Goal: Task Accomplishment & Management: Complete application form

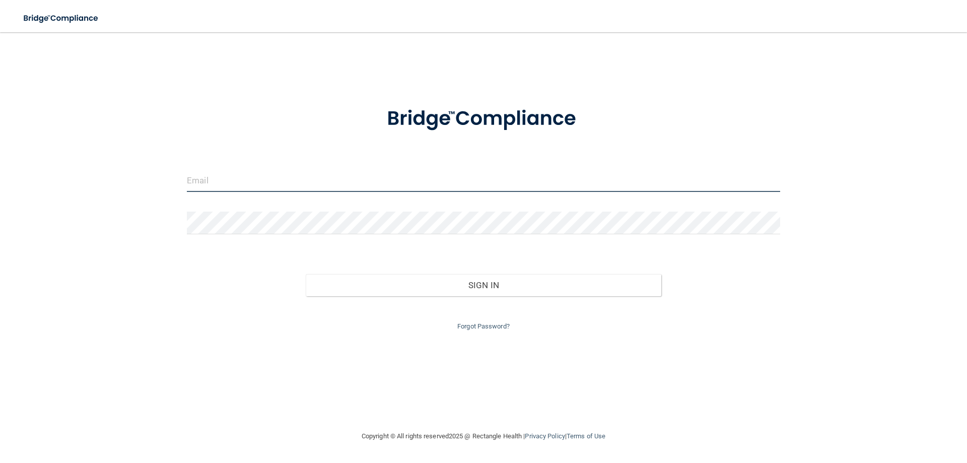
drag, startPoint x: 217, startPoint y: 169, endPoint x: 222, endPoint y: 175, distance: 7.8
click at [222, 174] on input "email" at bounding box center [483, 180] width 593 height 23
type input "[PERSON_NAME][EMAIL_ADDRESS][DOMAIN_NAME]"
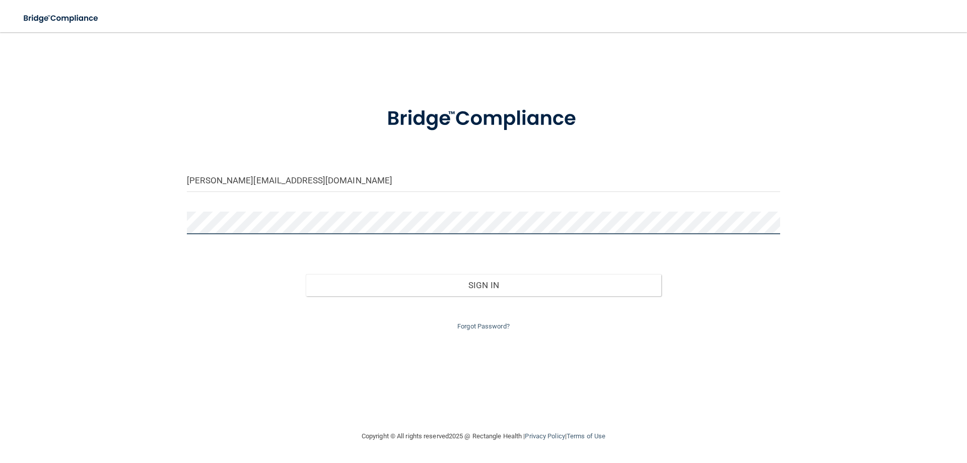
click at [306, 274] on button "Sign In" at bounding box center [484, 285] width 356 height 22
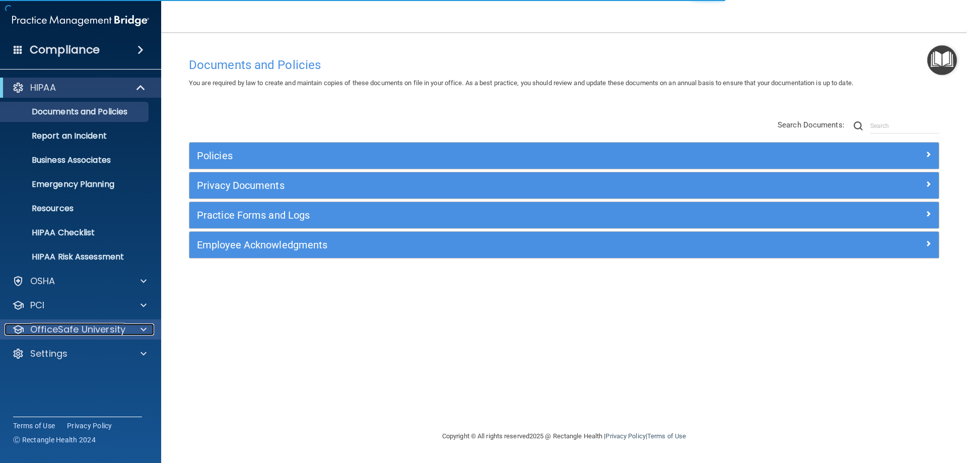
click at [127, 330] on div "OfficeSafe University" at bounding box center [67, 329] width 125 height 12
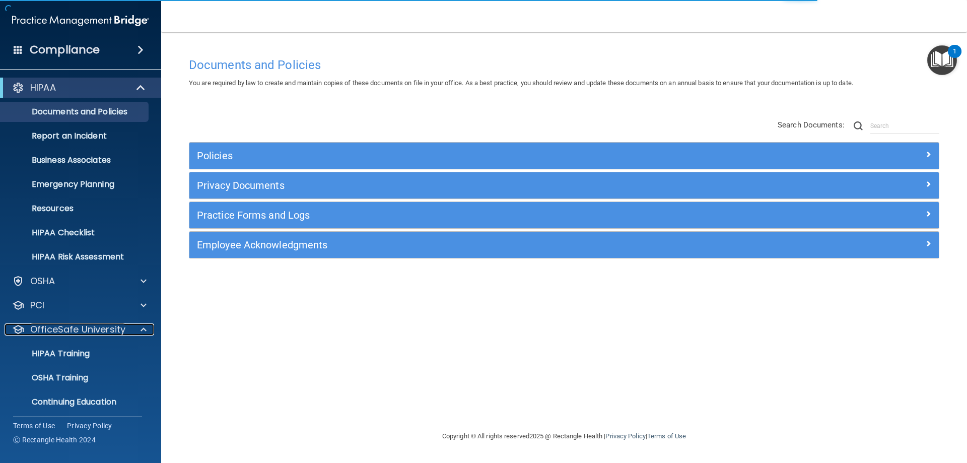
scroll to position [28, 0]
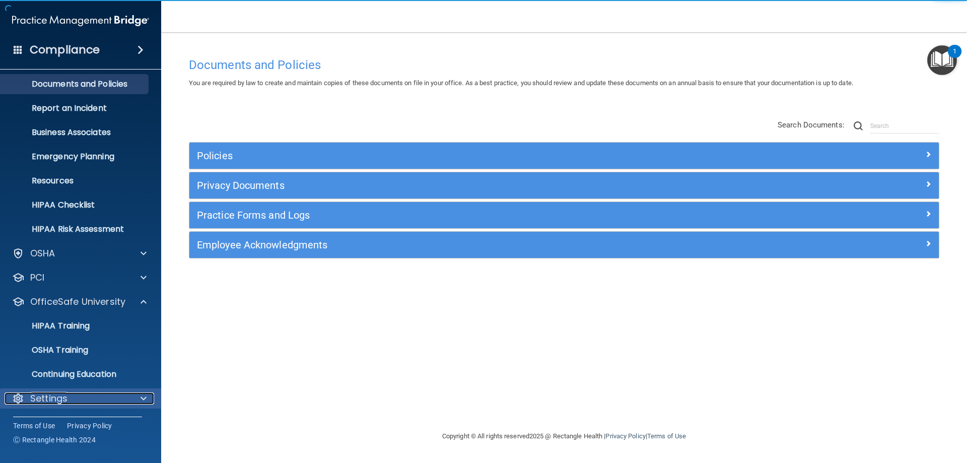
click at [44, 396] on p "Settings" at bounding box center [48, 398] width 37 height 12
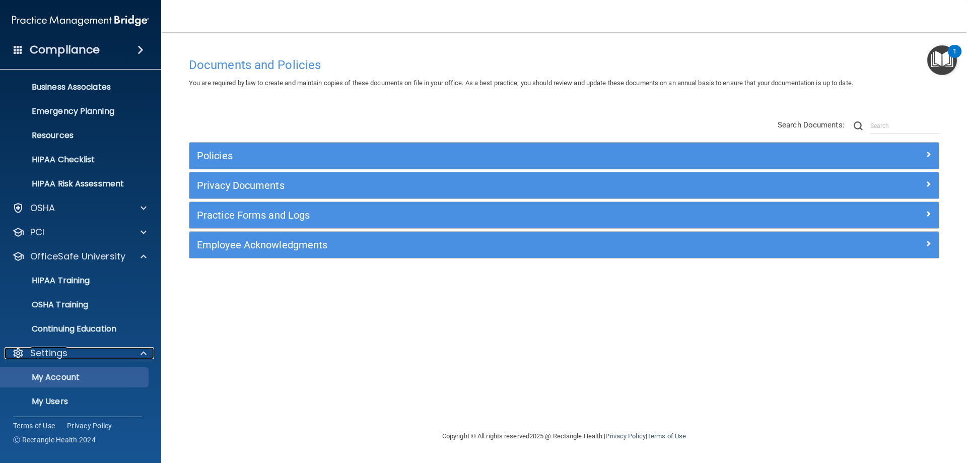
scroll to position [124, 0]
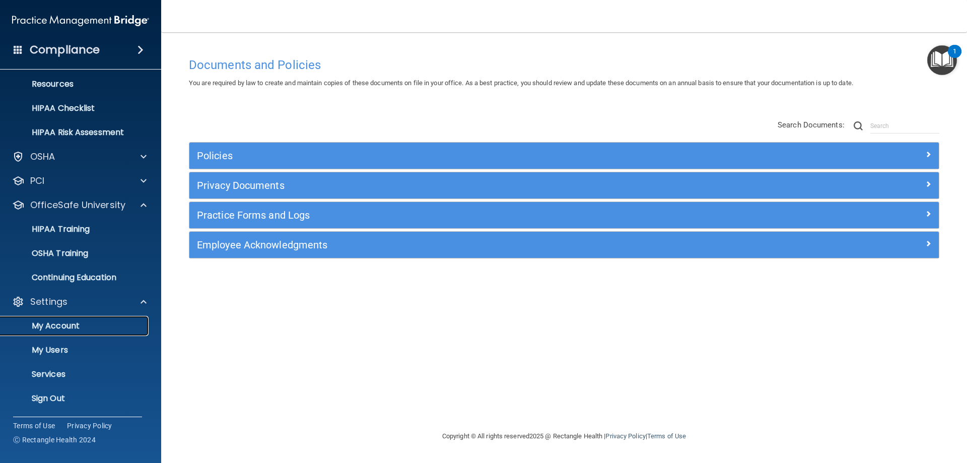
click at [71, 329] on p "My Account" at bounding box center [75, 326] width 137 height 10
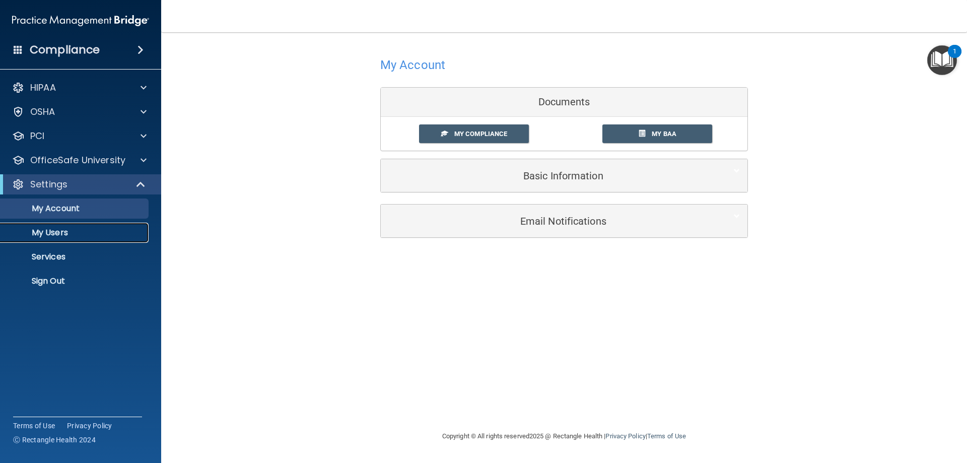
click at [74, 233] on p "My Users" at bounding box center [75, 233] width 137 height 10
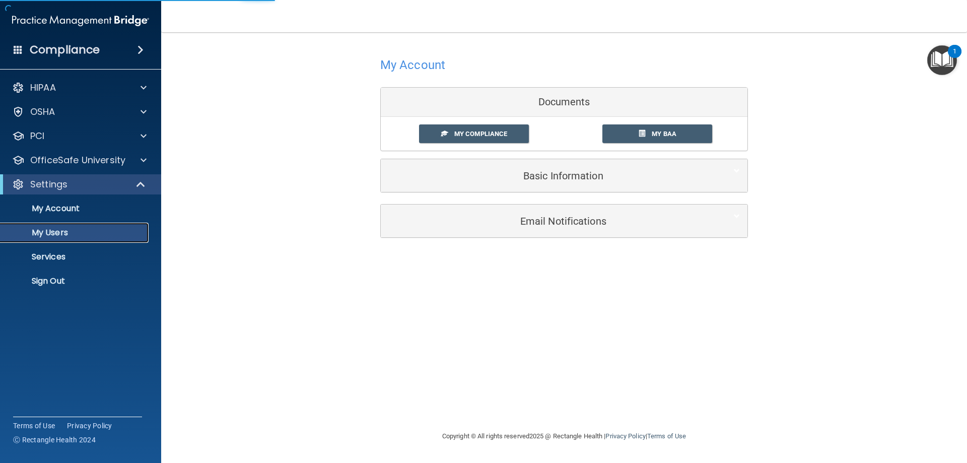
select select "20"
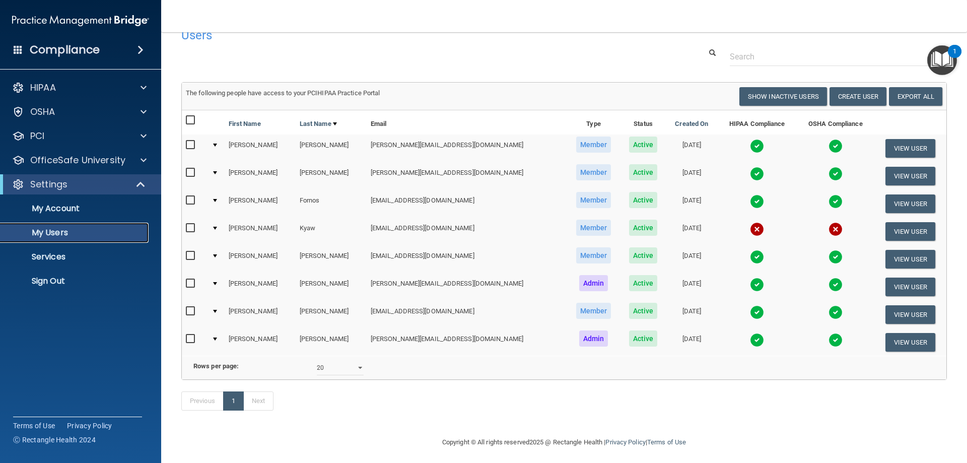
scroll to position [38, 0]
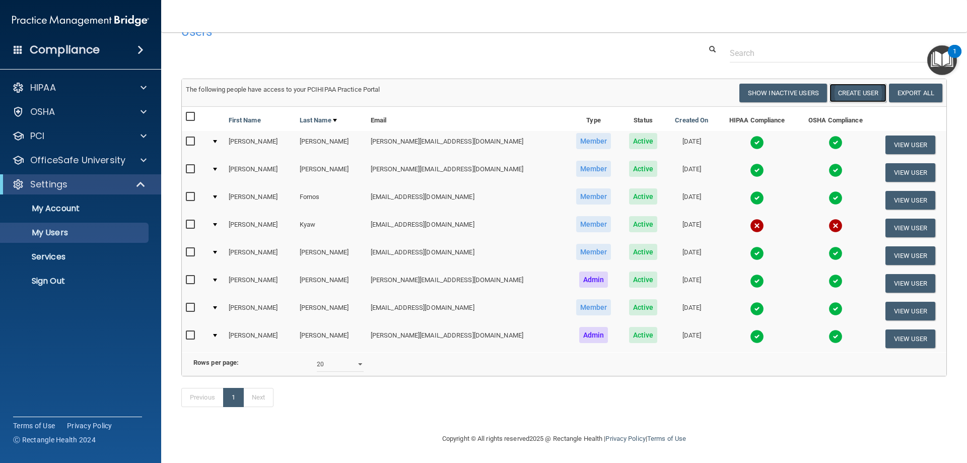
click at [860, 84] on button "Create User" at bounding box center [857, 93] width 57 height 19
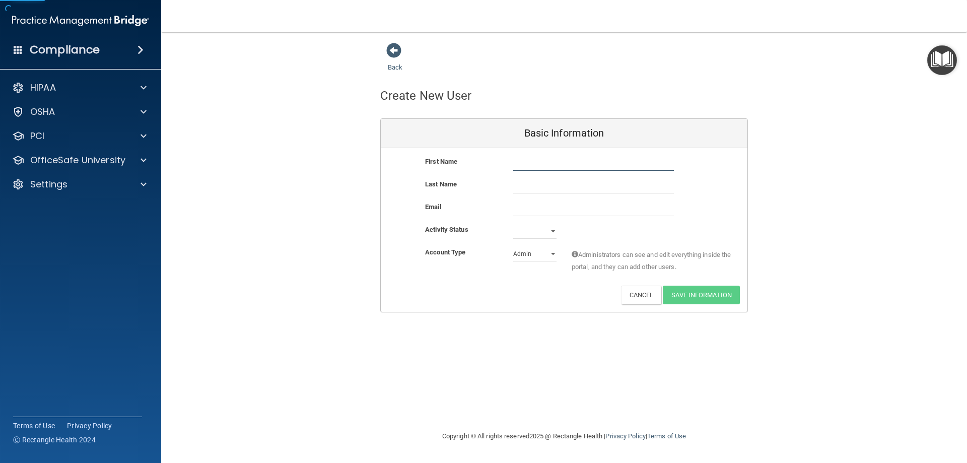
click at [586, 169] on input "text" at bounding box center [593, 163] width 161 height 15
type input "[PERSON_NAME]"
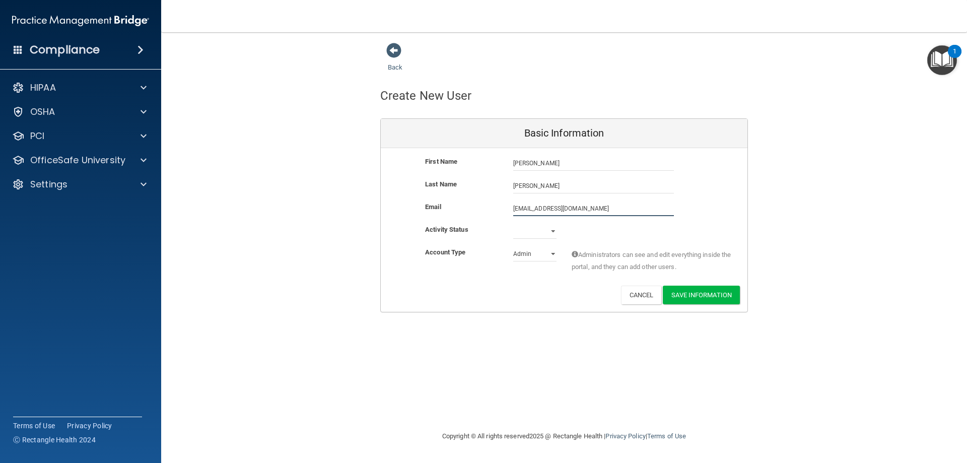
type input "[EMAIL_ADDRESS][DOMAIN_NAME]"
click at [545, 235] on select "Active Inactive" at bounding box center [534, 233] width 43 height 15
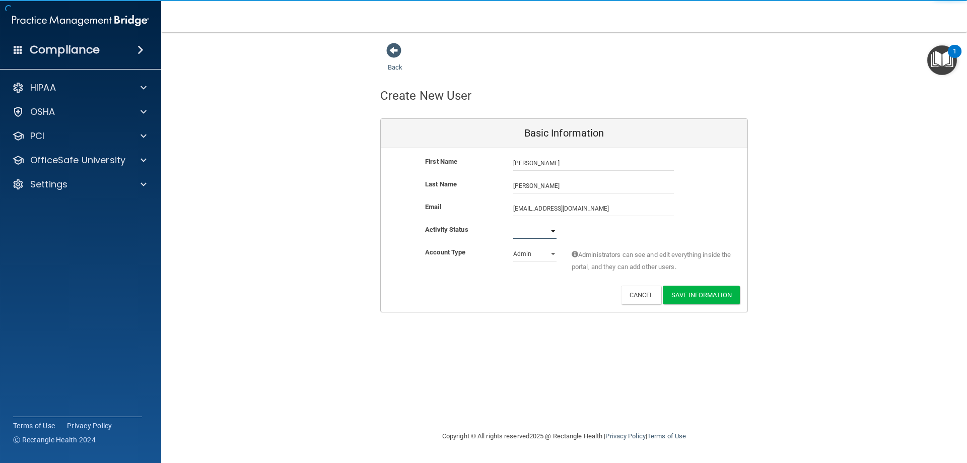
select select "active"
click at [513, 224] on select "Active Inactive" at bounding box center [534, 231] width 43 height 15
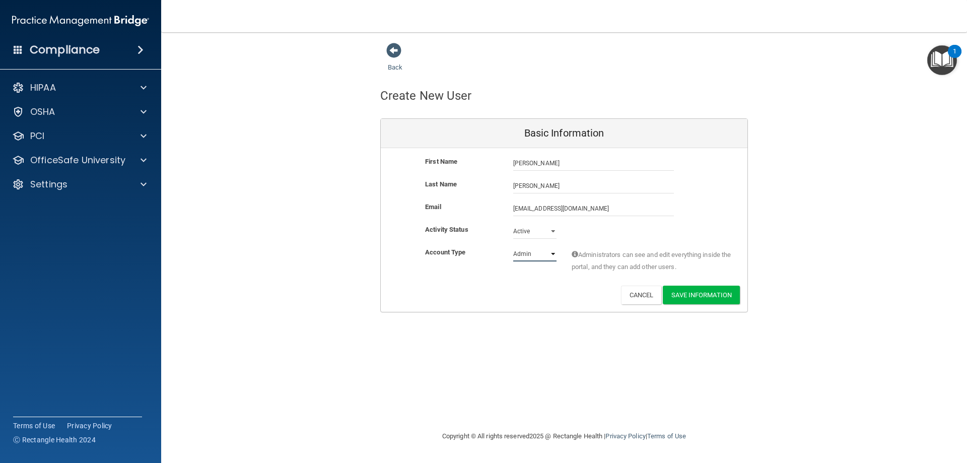
click at [551, 253] on select "Admin Member" at bounding box center [534, 253] width 43 height 15
select select "practice_member"
click at [513, 246] on select "Admin Member" at bounding box center [534, 253] width 43 height 15
click at [696, 296] on button "Save Information" at bounding box center [701, 295] width 77 height 19
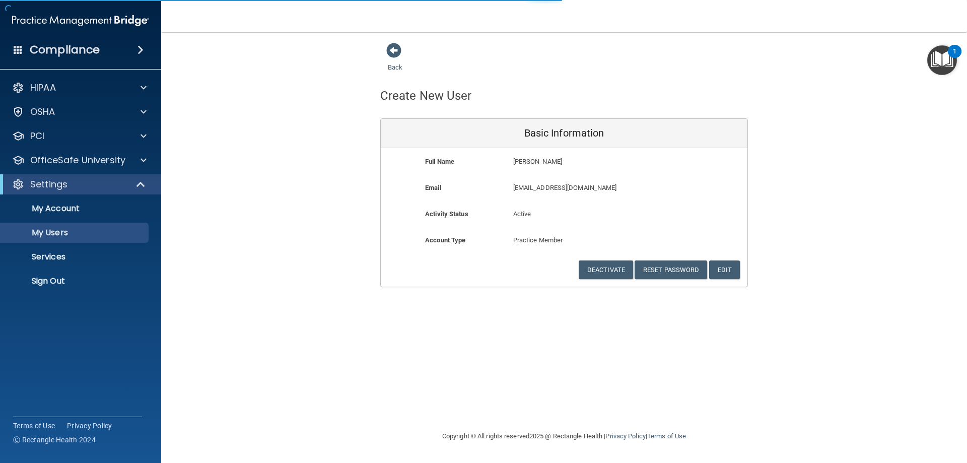
select select "20"
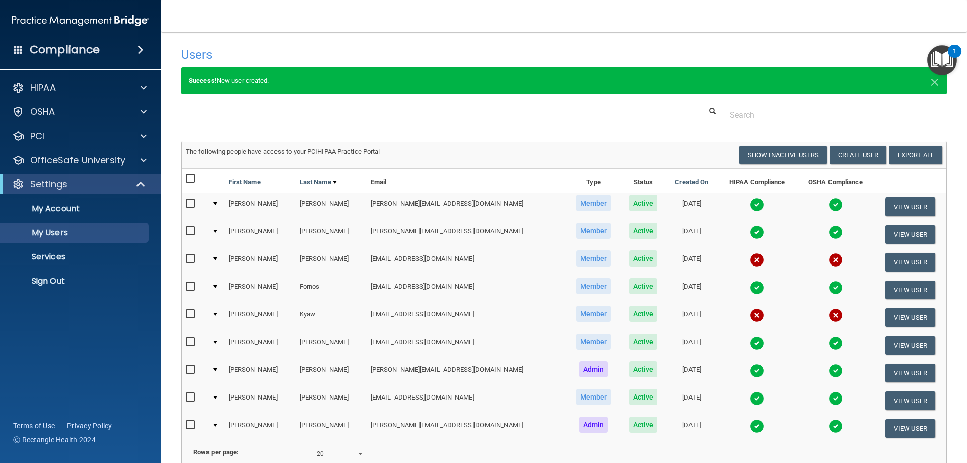
click at [194, 257] on input "checkbox" at bounding box center [192, 259] width 12 height 8
checkbox input "true"
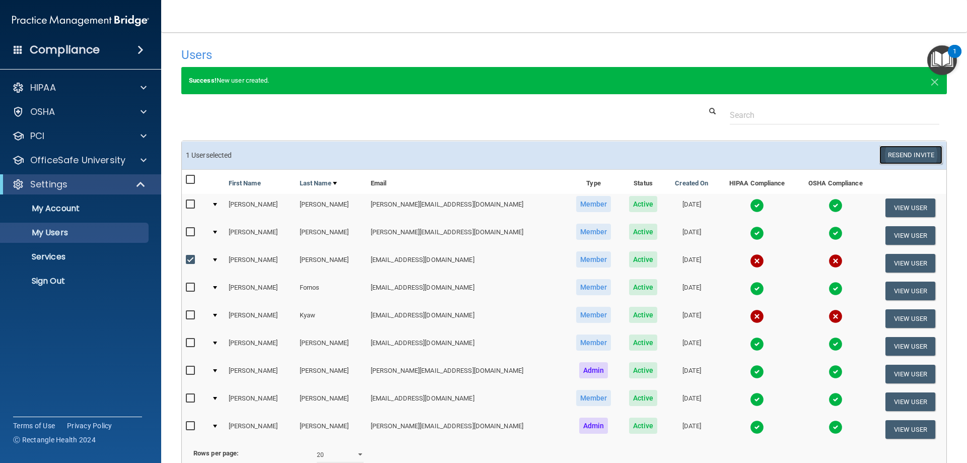
click at [905, 155] on button "Resend Invite" at bounding box center [910, 155] width 63 height 19
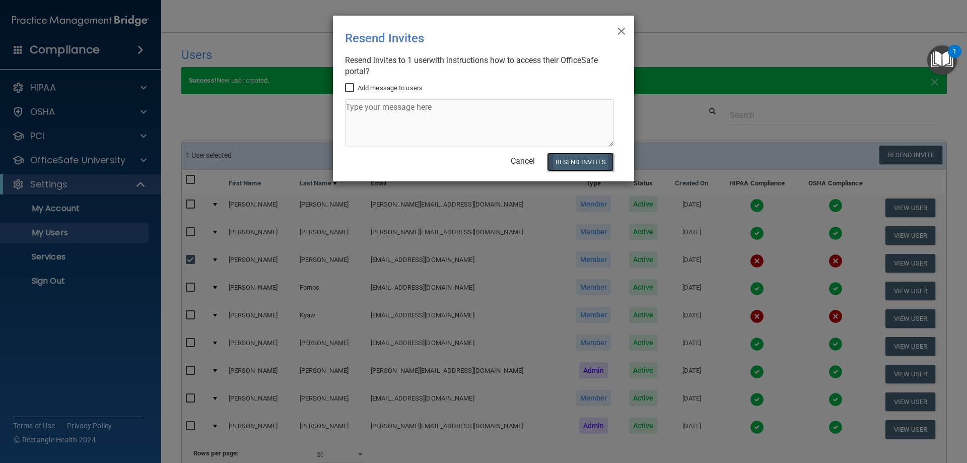
click at [570, 162] on button "Resend Invites" at bounding box center [580, 162] width 67 height 19
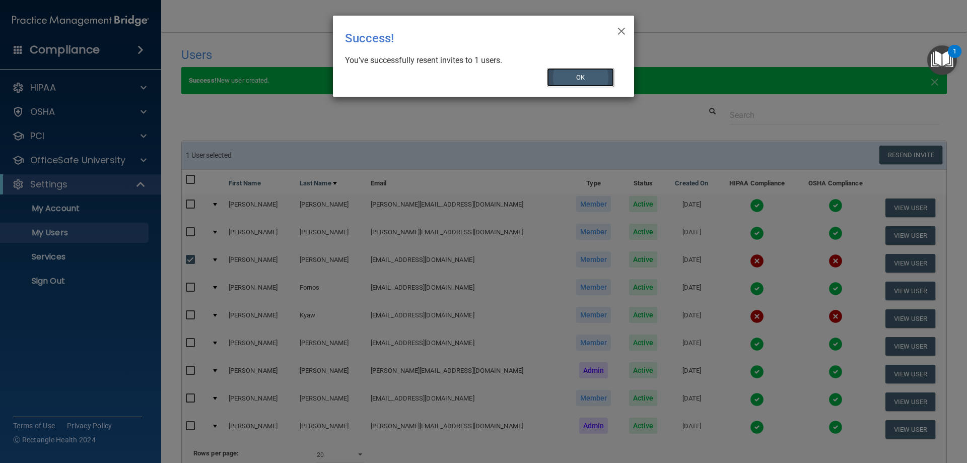
click at [597, 85] on button "OK" at bounding box center [580, 77] width 67 height 19
